Goal: Task Accomplishment & Management: Manage account settings

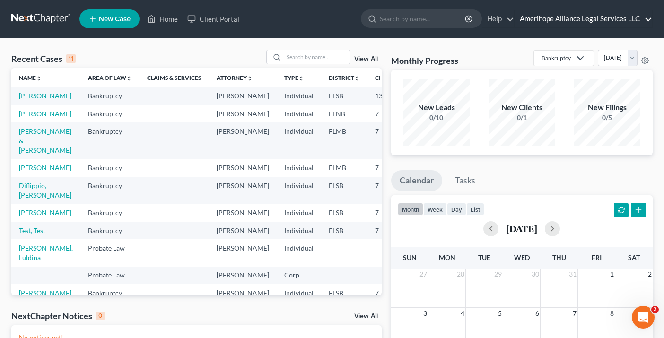
click at [577, 15] on link "Amerihope Alliance Legal Services LLC" at bounding box center [583, 18] width 137 height 17
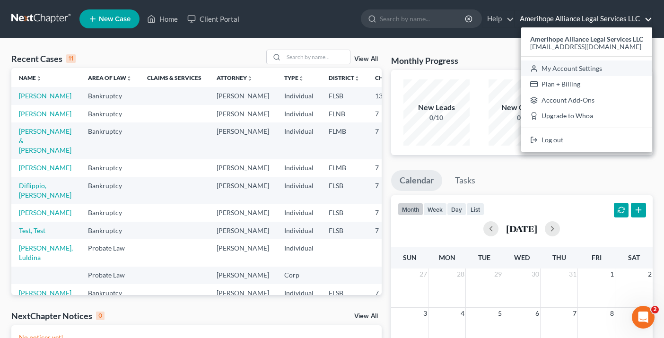
click at [565, 72] on link "My Account Settings" at bounding box center [586, 69] width 131 height 16
select select "24"
select select "9"
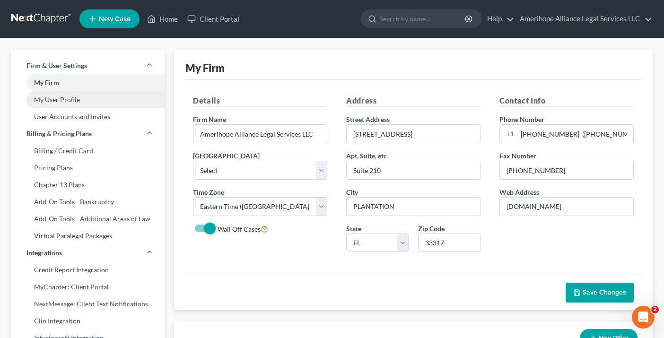
click at [65, 103] on link "My User Profile" at bounding box center [87, 99] width 153 height 17
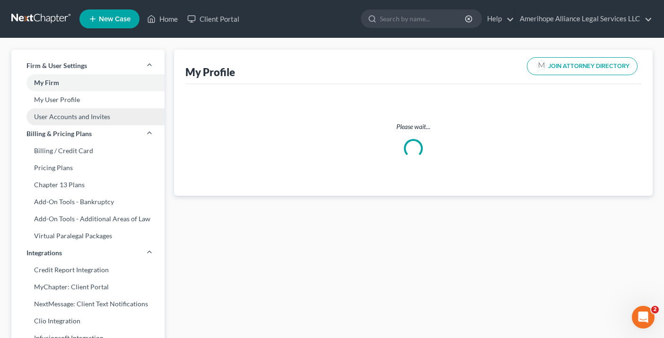
select select "9"
select select "17"
select select "attorney"
select select "1"
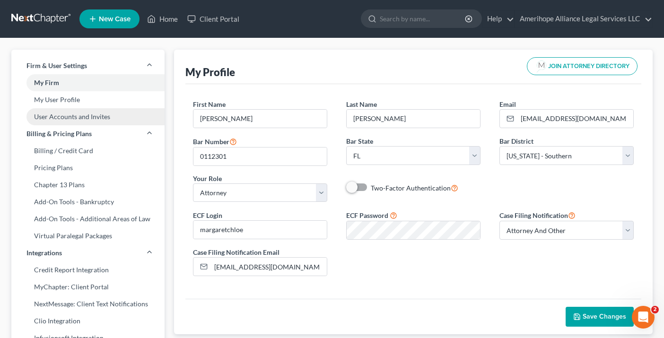
click at [76, 118] on link "User Accounts and Invites" at bounding box center [87, 116] width 153 height 17
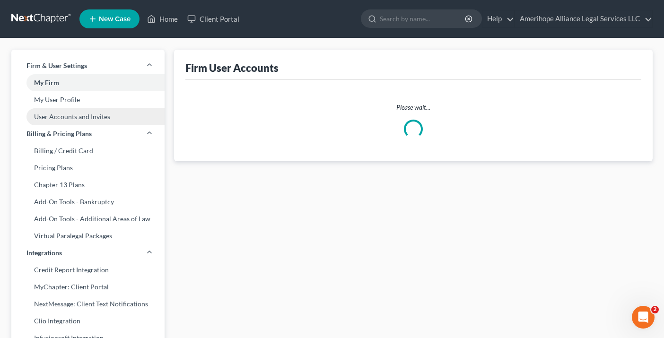
select select "0"
select select "1"
select select "2"
select select "1"
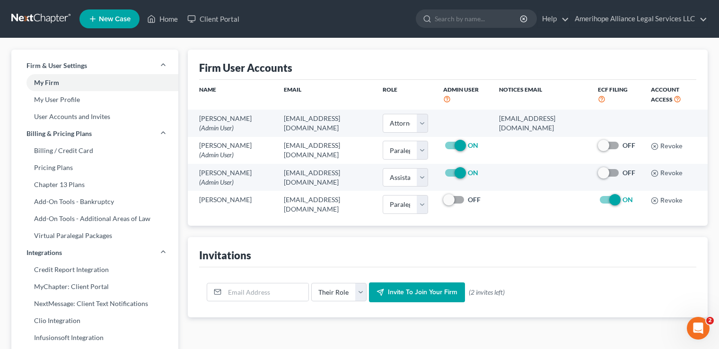
click at [38, 24] on link at bounding box center [41, 18] width 61 height 17
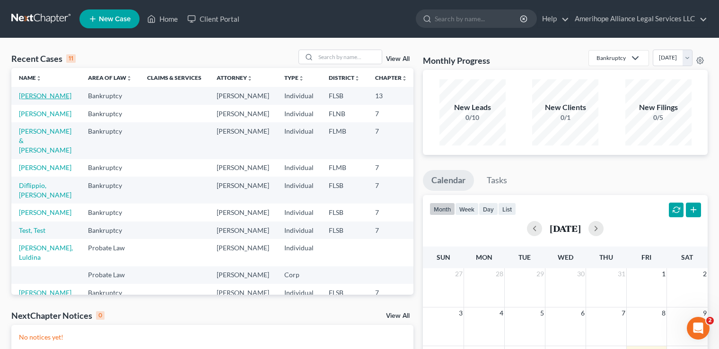
click at [50, 96] on link "[PERSON_NAME]" at bounding box center [45, 96] width 52 height 8
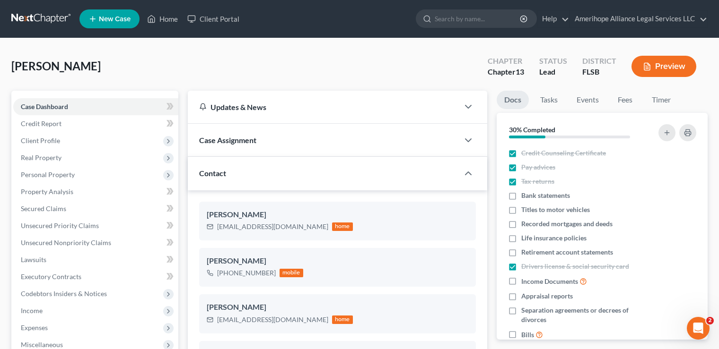
scroll to position [172, 0]
click at [59, 162] on span "Real Property" at bounding box center [95, 157] width 165 height 17
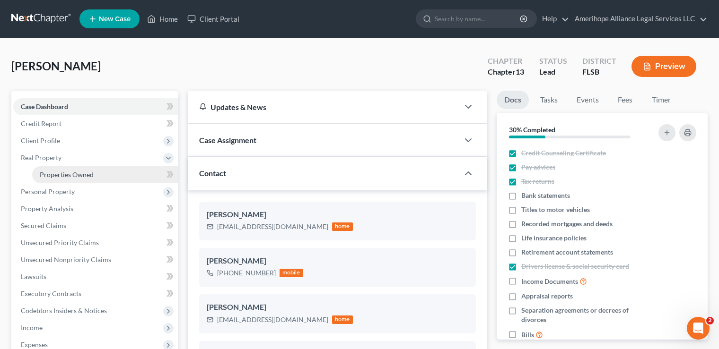
click at [72, 174] on span "Properties Owned" at bounding box center [67, 175] width 54 height 8
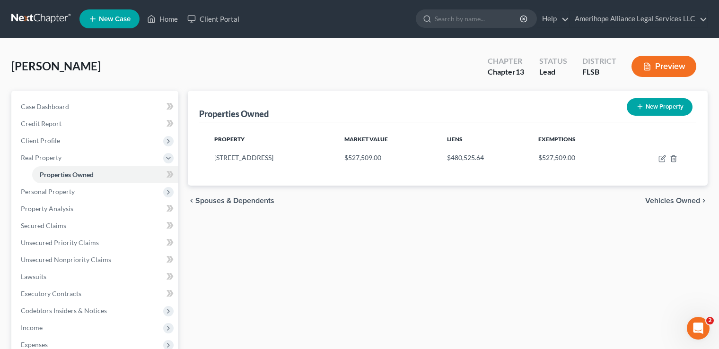
click at [40, 18] on link at bounding box center [41, 18] width 61 height 17
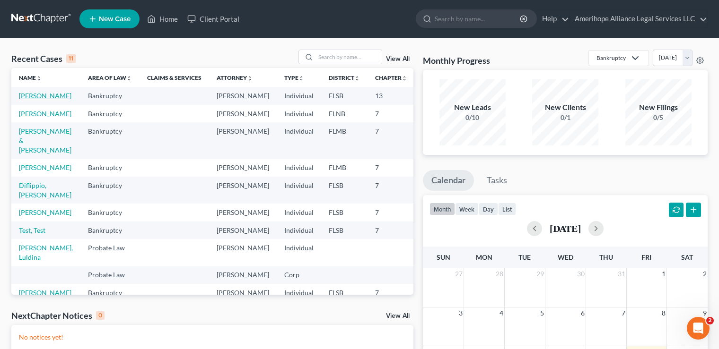
click at [45, 97] on link "[PERSON_NAME]" at bounding box center [45, 96] width 52 height 8
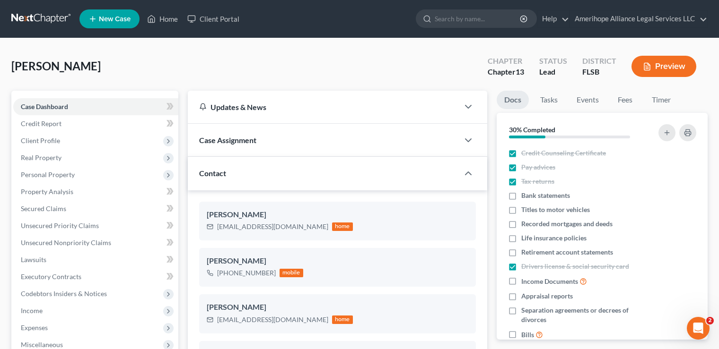
scroll to position [172, 0]
click at [40, 18] on link at bounding box center [41, 18] width 61 height 17
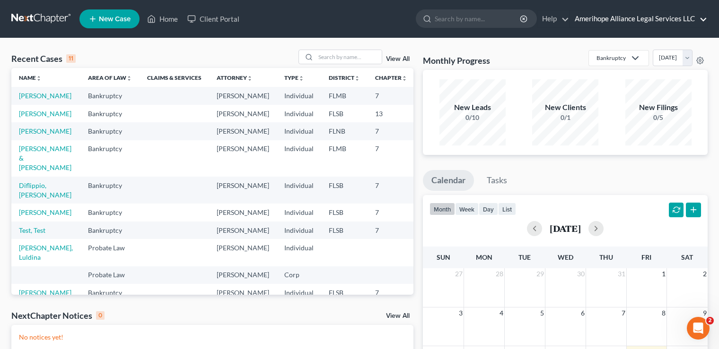
click at [627, 22] on link "Amerihope Alliance Legal Services LLC" at bounding box center [638, 18] width 137 height 17
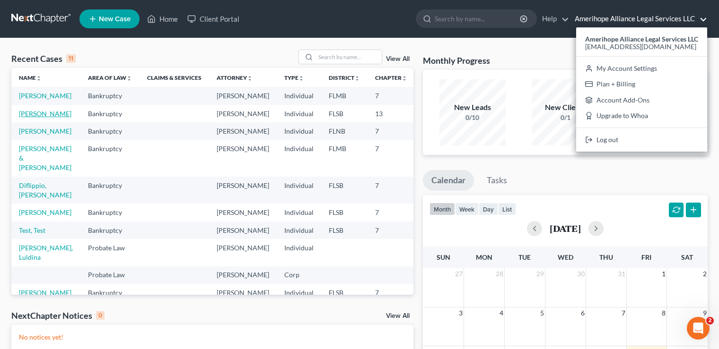
click at [50, 115] on link "[PERSON_NAME]" at bounding box center [45, 114] width 52 height 8
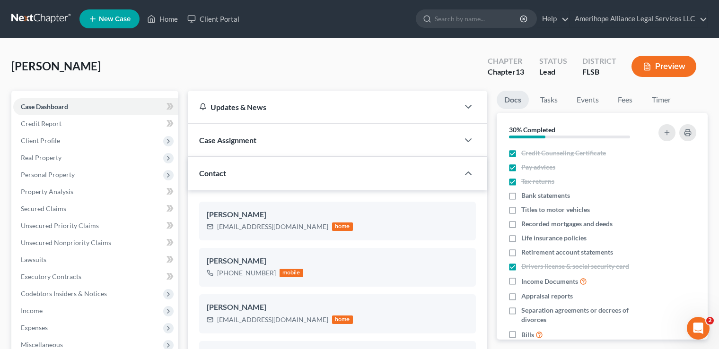
scroll to position [172, 0]
click at [33, 18] on link at bounding box center [41, 18] width 61 height 17
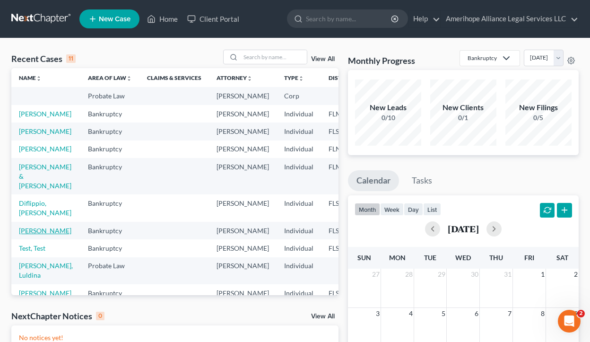
click at [44, 235] on link "[PERSON_NAME]" at bounding box center [45, 231] width 52 height 8
select select "1"
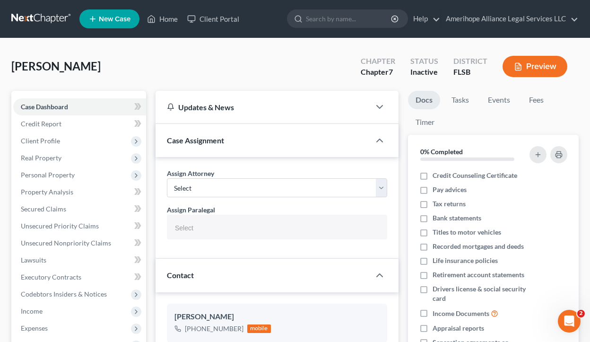
select select
click at [40, 18] on link at bounding box center [41, 18] width 61 height 17
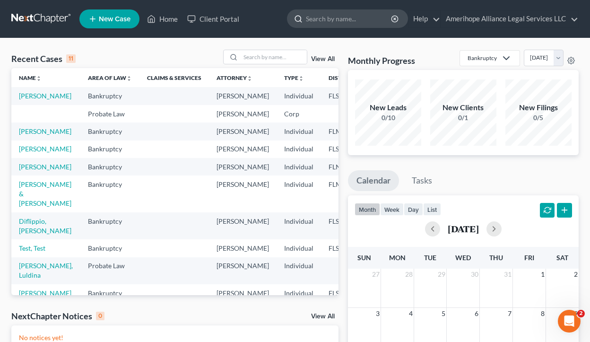
click at [344, 14] on input "search" at bounding box center [349, 18] width 87 height 17
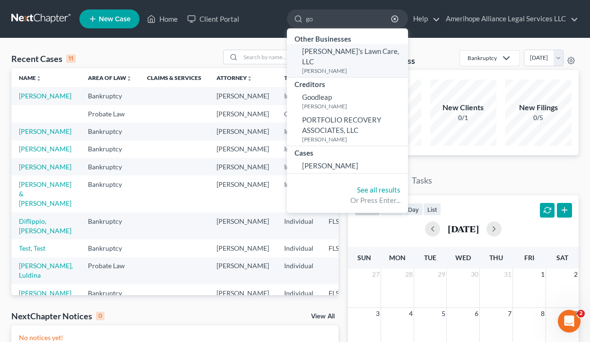
type input "go"
click at [332, 67] on small "[PERSON_NAME]" at bounding box center [354, 71] width 104 height 8
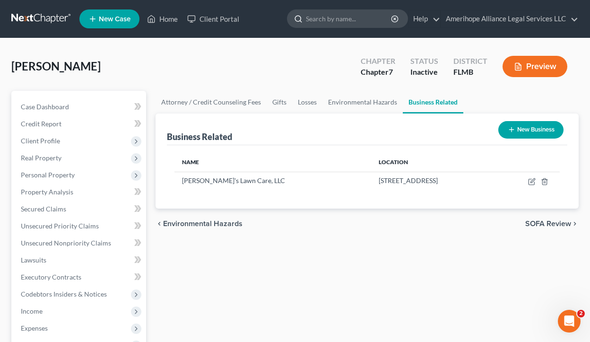
click at [332, 22] on input "search" at bounding box center [349, 18] width 87 height 17
type input "s"
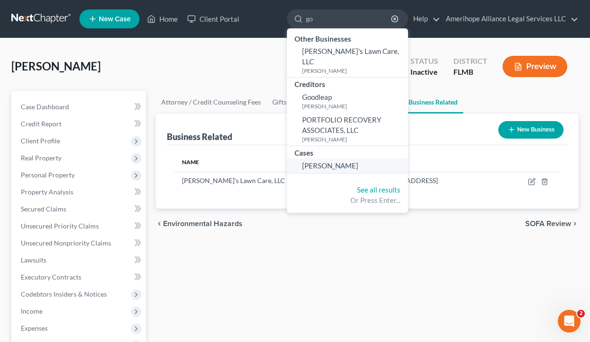
type input "go"
click at [319, 158] on link "[PERSON_NAME]" at bounding box center [347, 165] width 121 height 15
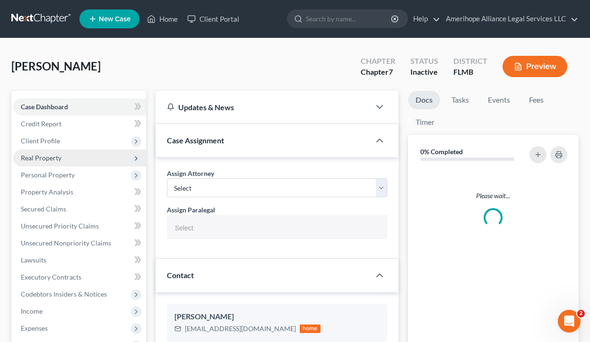
scroll to position [502, 0]
select select "25138"
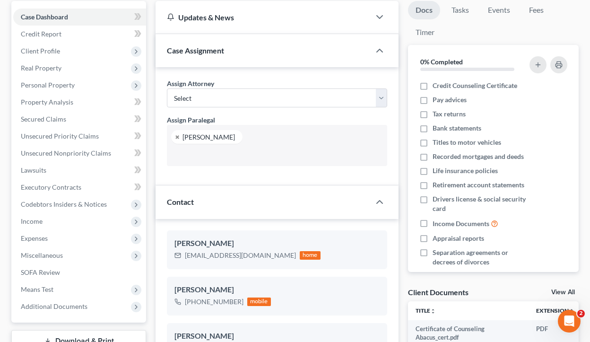
scroll to position [0, 0]
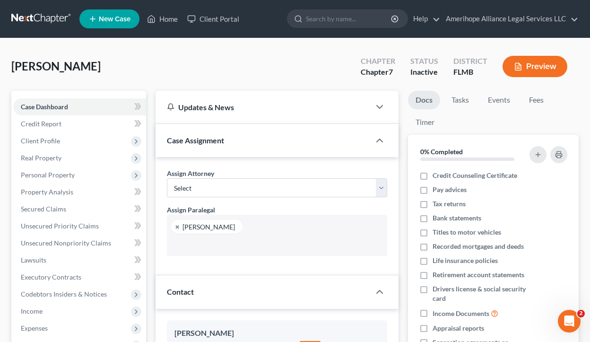
click at [29, 15] on link at bounding box center [41, 18] width 61 height 17
